Goal: Information Seeking & Learning: Learn about a topic

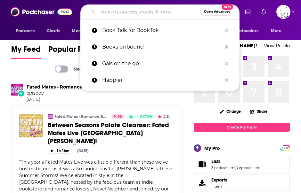
click at [119, 10] on input "Search podcasts, credits, & more..." at bounding box center [149, 12] width 103 height 10
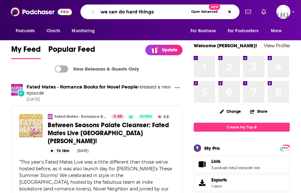
type input "we can do hard things"
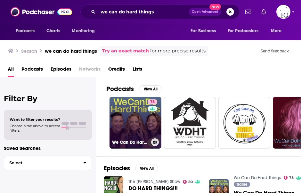
click at [136, 115] on link "78 We Can Do Hard Things" at bounding box center [135, 123] width 52 height 52
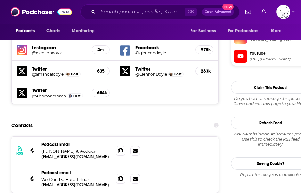
scroll to position [590, 0]
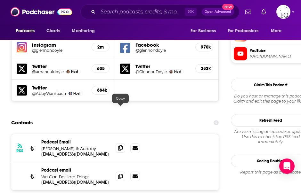
click at [121, 146] on icon at bounding box center [120, 148] width 4 height 5
click at [118, 174] on icon at bounding box center [120, 176] width 4 height 5
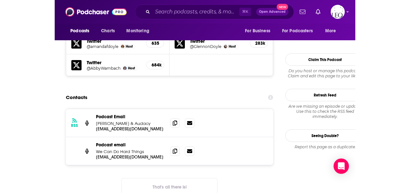
scroll to position [614, 0]
